Goal: Task Accomplishment & Management: Use online tool/utility

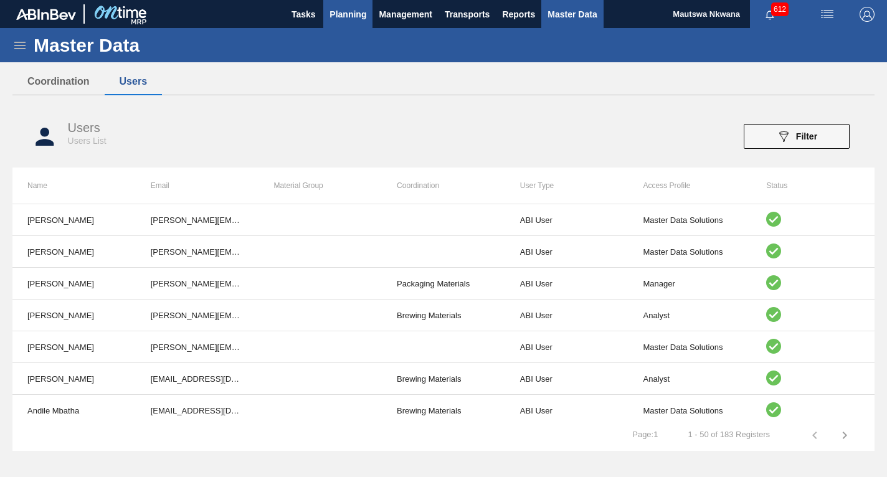
click at [347, 13] on span "Planning" at bounding box center [347, 14] width 37 height 15
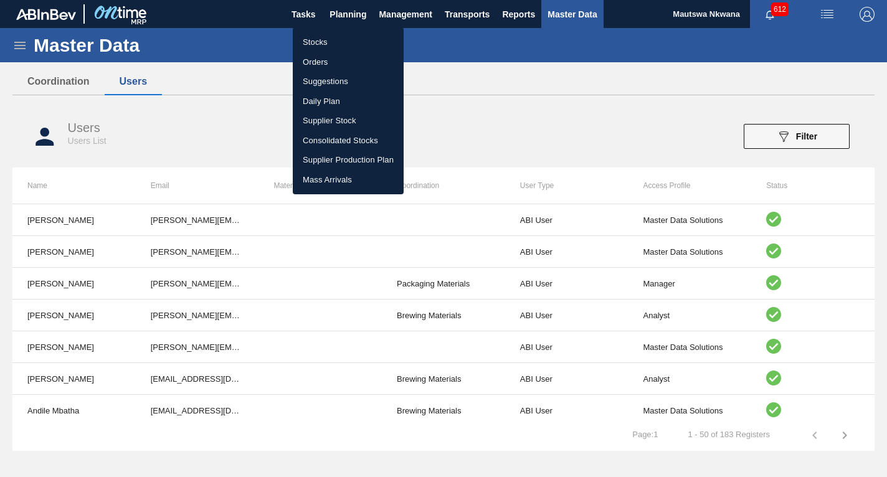
click at [316, 80] on li "Suggestions" at bounding box center [348, 82] width 111 height 20
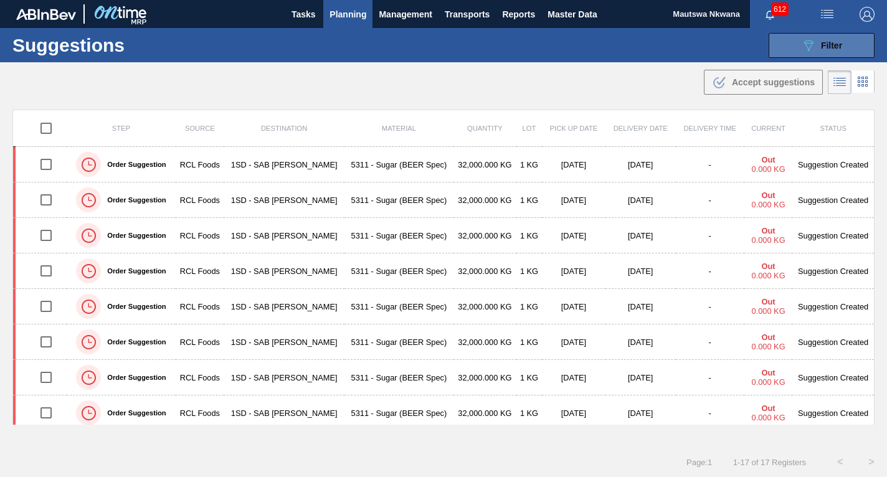
click at [826, 44] on span "Filter" at bounding box center [831, 45] width 21 height 10
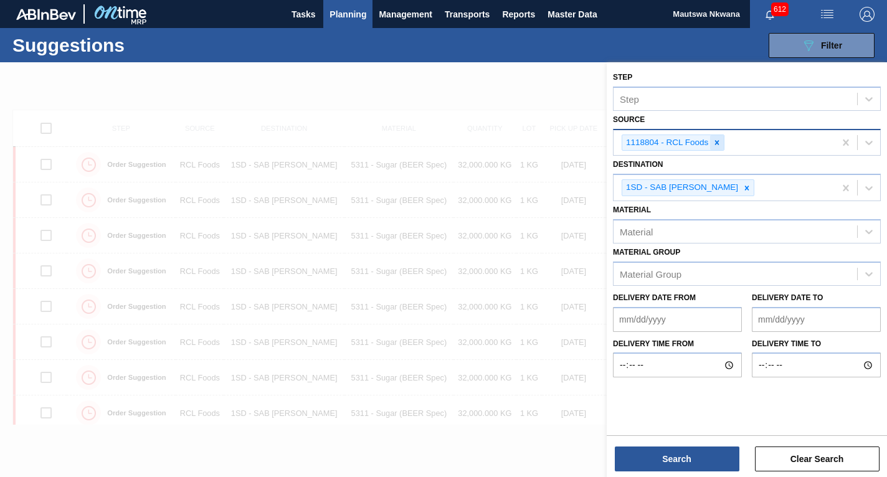
click at [716, 144] on icon at bounding box center [716, 142] width 9 height 9
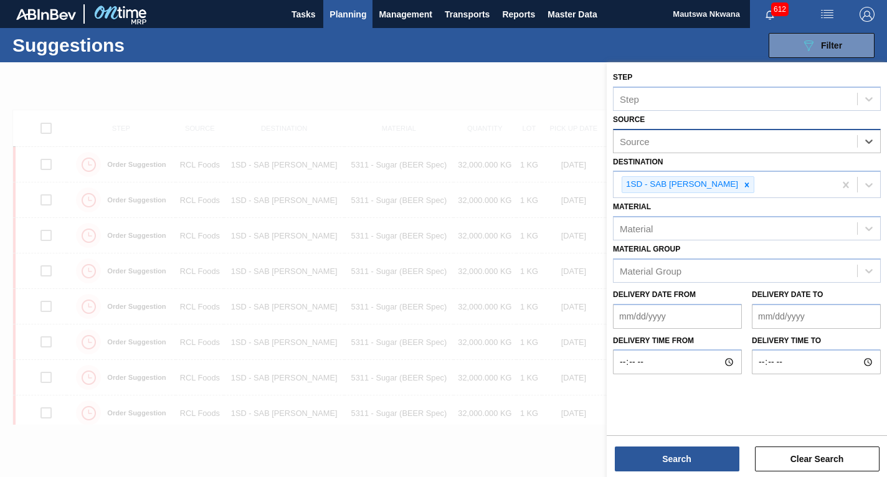
click at [745, 148] on div "Source" at bounding box center [734, 141] width 243 height 18
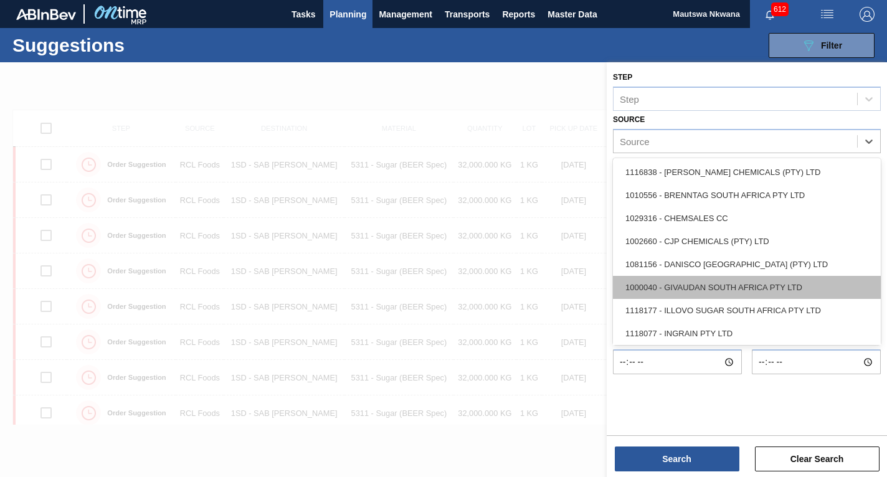
click at [700, 285] on div "1000040 - GIVAUDAN SOUTH AFRICA PTY LTD" at bounding box center [747, 287] width 268 height 23
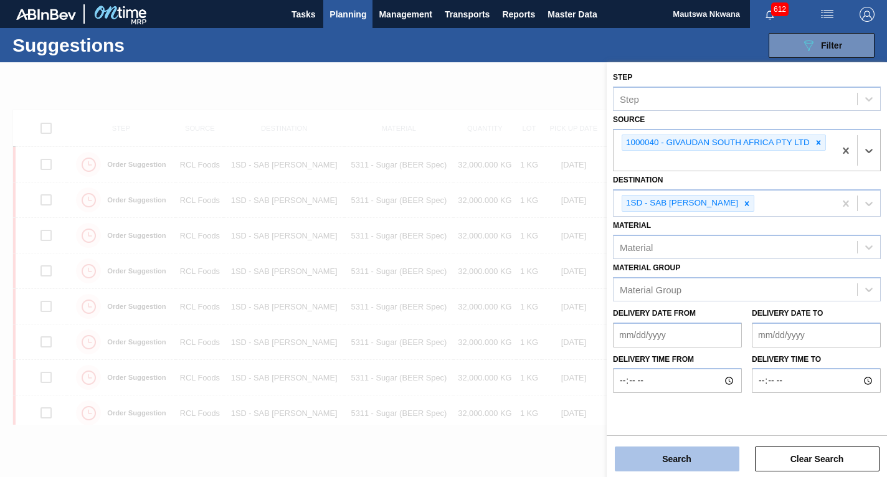
click at [672, 456] on button "Search" at bounding box center [677, 458] width 125 height 25
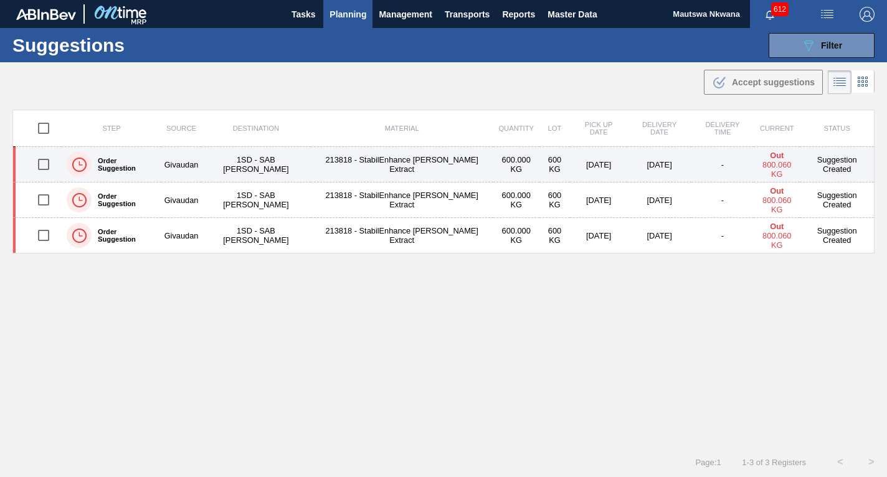
click at [40, 164] on input "checkbox" at bounding box center [44, 164] width 26 height 26
checkbox input "true"
click at [260, 163] on td "1SD - SAB [PERSON_NAME]" at bounding box center [256, 164] width 110 height 35
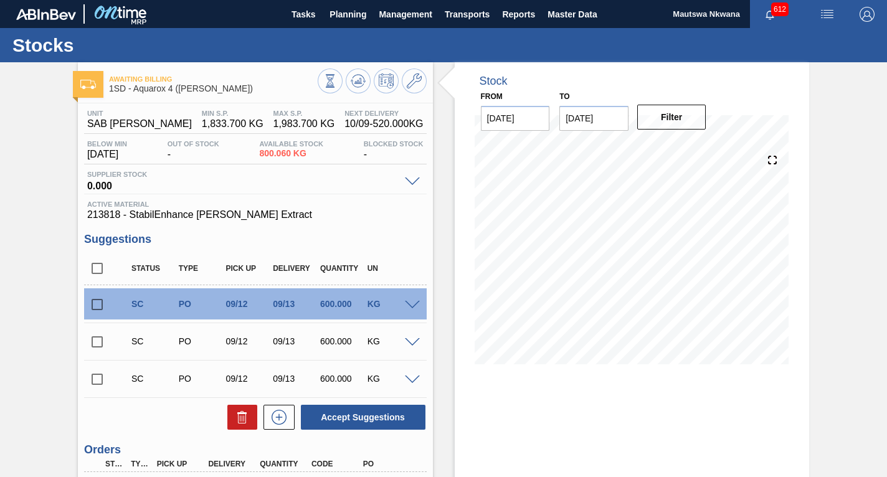
click at [101, 379] on input "checkbox" at bounding box center [97, 379] width 26 height 26
click at [410, 378] on span at bounding box center [412, 380] width 15 height 9
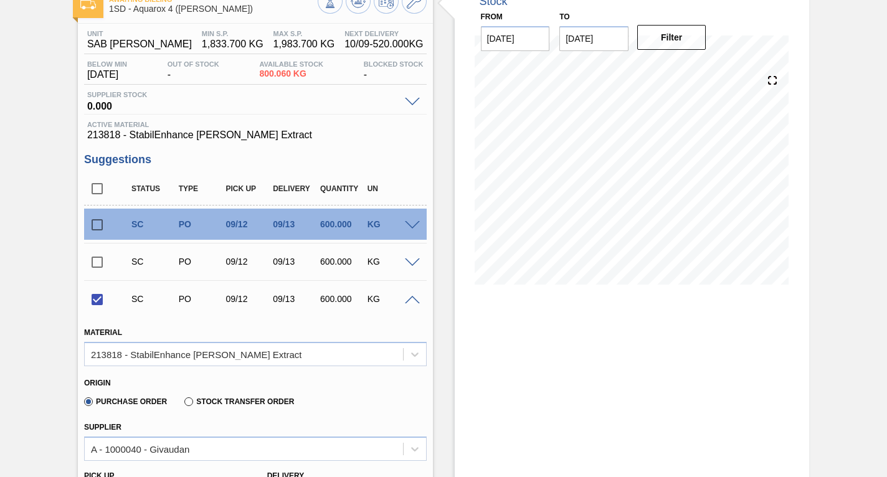
scroll to position [187, 0]
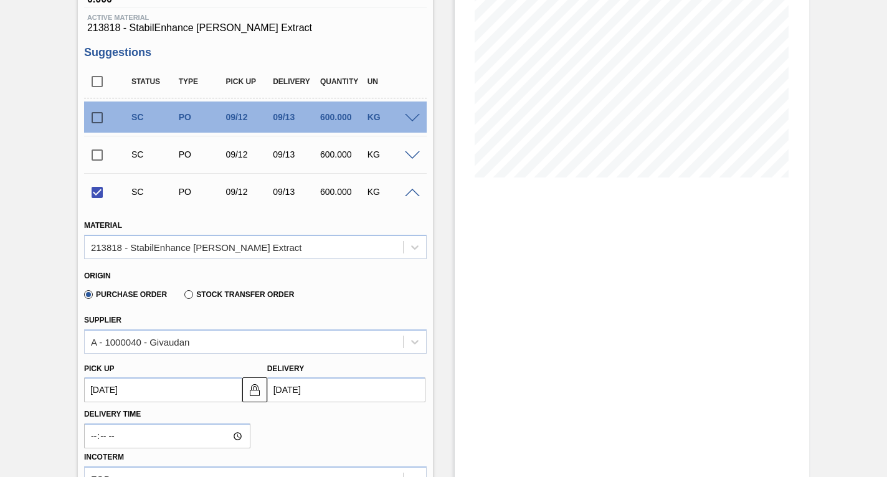
click at [174, 390] on up3244896940 "[DATE]" at bounding box center [163, 389] width 158 height 25
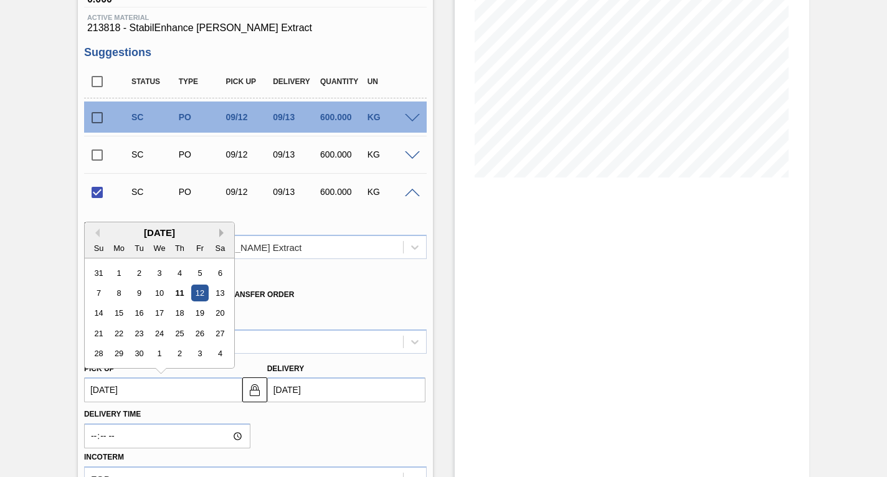
click at [221, 233] on button "Next Month" at bounding box center [223, 233] width 9 height 9
click at [117, 291] on div "5" at bounding box center [118, 293] width 17 height 17
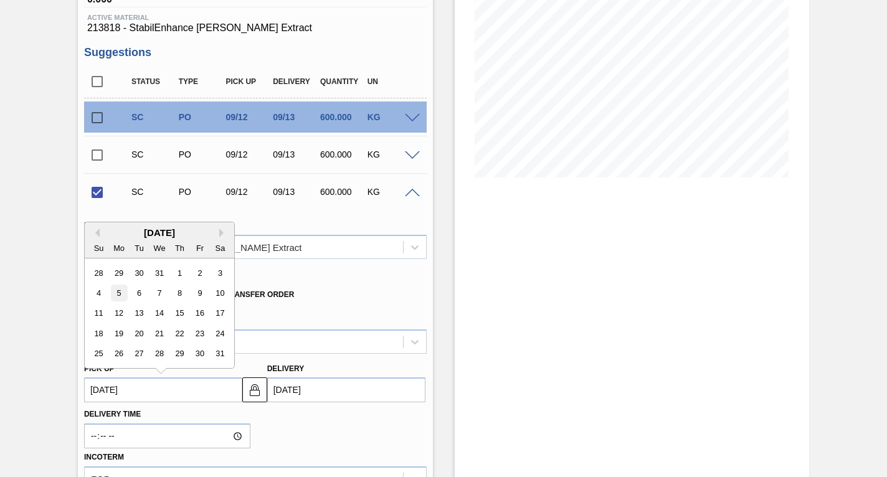
checkbox input "false"
type up3244896940 "[DATE]"
type input "[DATE]"
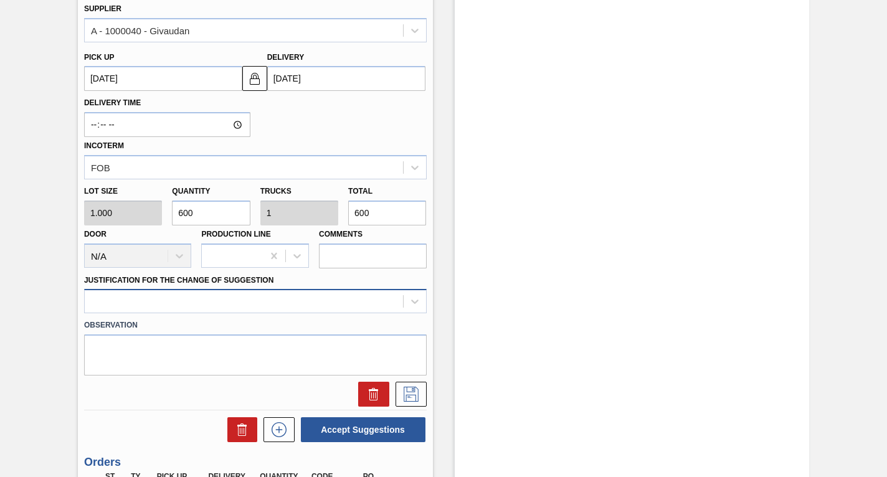
click at [184, 307] on div at bounding box center [255, 301] width 342 height 24
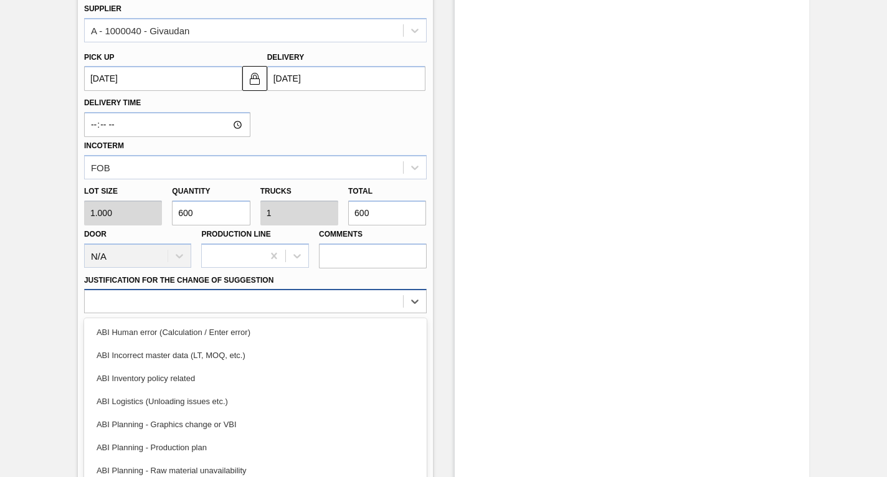
scroll to position [531, 0]
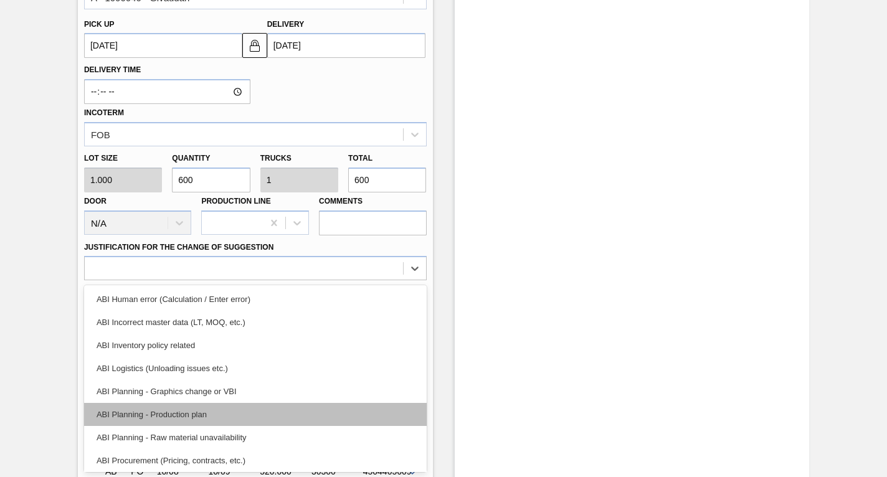
click at [161, 416] on div "ABI Planning - Production plan" at bounding box center [255, 414] width 342 height 23
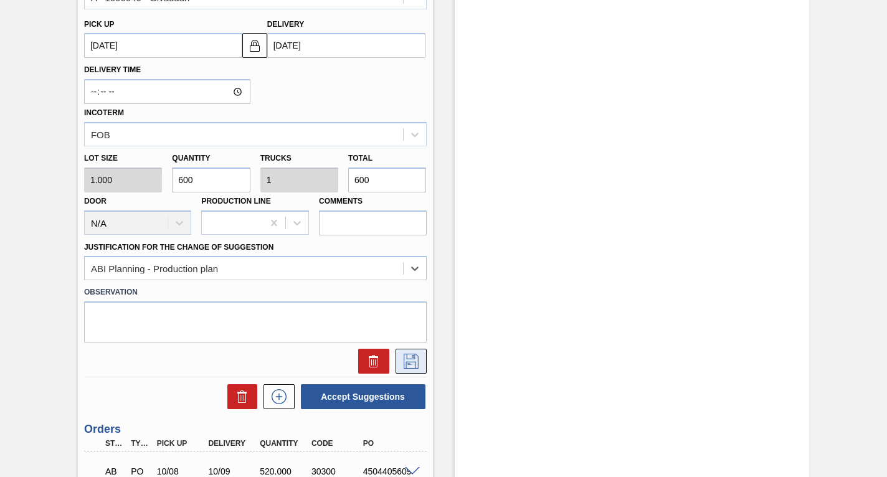
click at [414, 354] on icon at bounding box center [411, 361] width 15 height 15
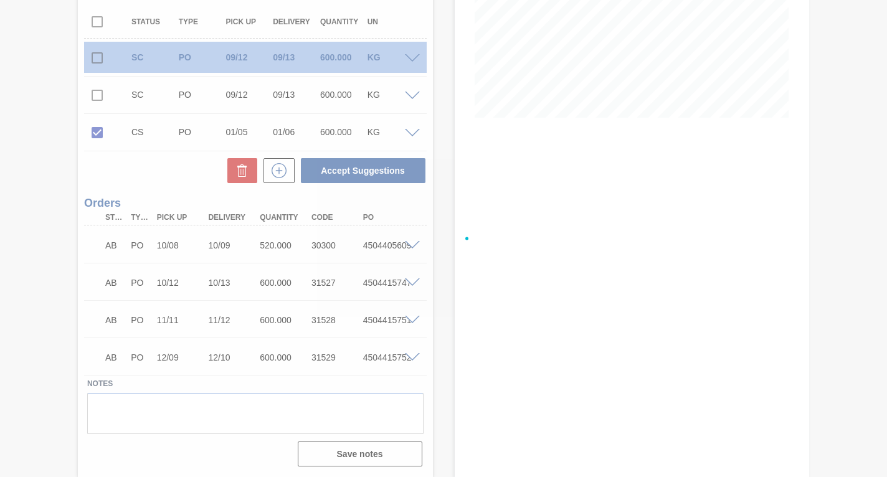
scroll to position [247, 0]
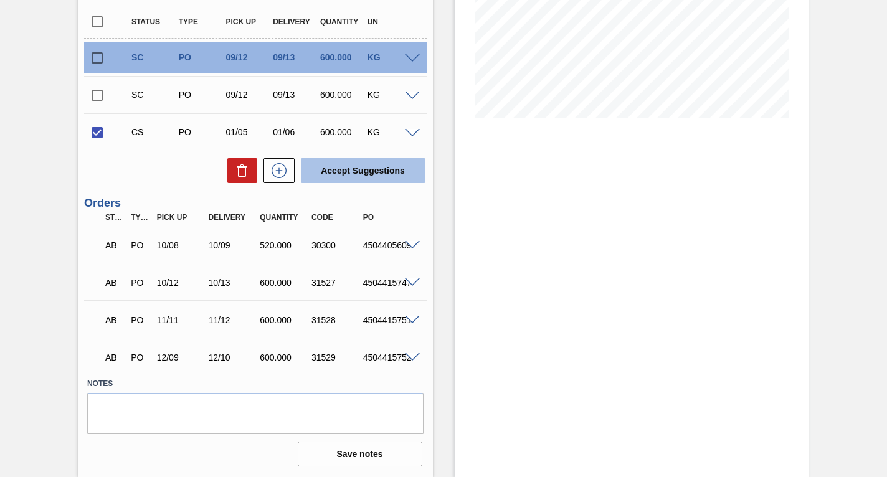
click at [366, 169] on button "Accept Suggestions" at bounding box center [363, 170] width 125 height 25
checkbox input "false"
